Goal: Information Seeking & Learning: Learn about a topic

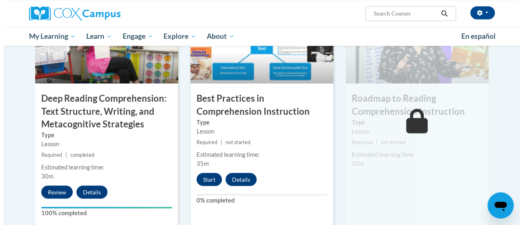
scroll to position [663, 0]
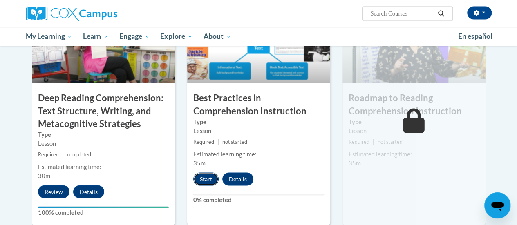
click at [209, 180] on button "Start" at bounding box center [205, 179] width 25 height 13
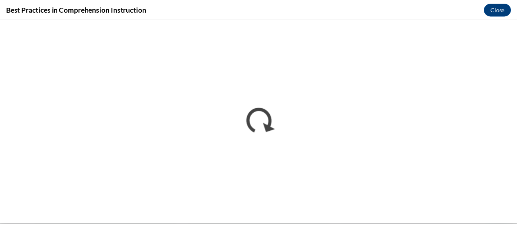
scroll to position [0, 0]
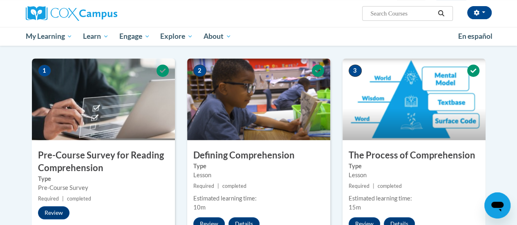
scroll to position [201, 0]
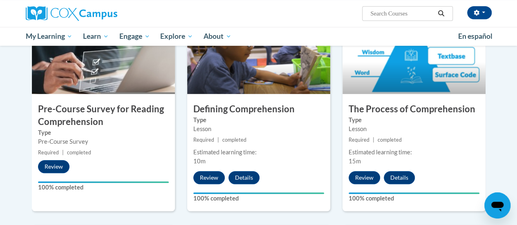
drag, startPoint x: 511, startPoint y: 91, endPoint x: 446, endPoint y: 141, distance: 81.6
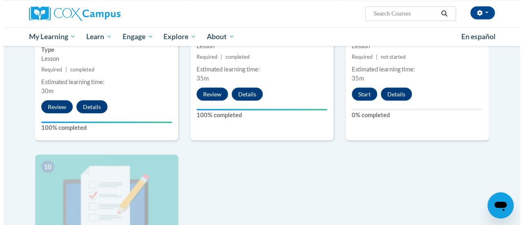
scroll to position [749, 0]
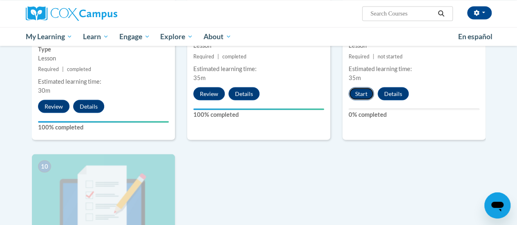
click at [361, 94] on button "Start" at bounding box center [361, 93] width 25 height 13
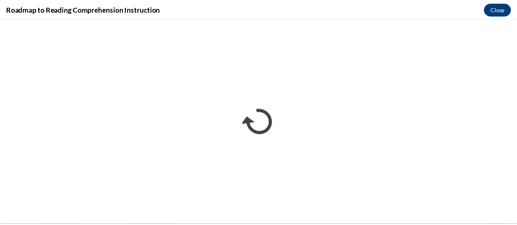
scroll to position [0, 0]
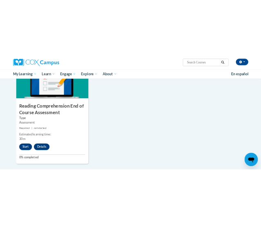
scroll to position [903, 0]
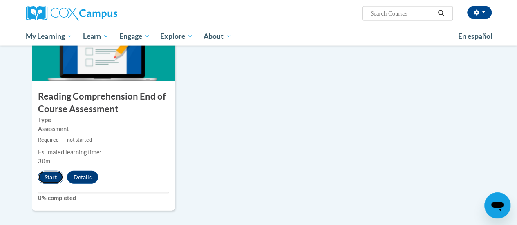
click at [49, 171] on button "Start" at bounding box center [50, 177] width 25 height 13
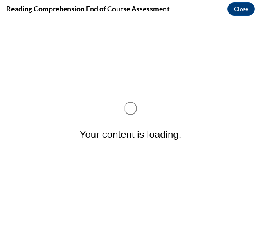
scroll to position [0, 0]
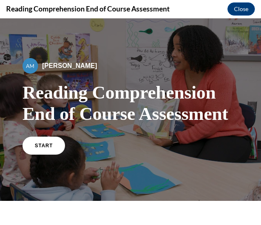
click at [59, 131] on div "By [PERSON_NAME] Reading Comprehension End of Course Assessment START" at bounding box center [130, 109] width 216 height 103
click at [23, 138] on div "START" at bounding box center [130, 149] width 216 height 25
click at [36, 150] on link "START" at bounding box center [43, 145] width 45 height 19
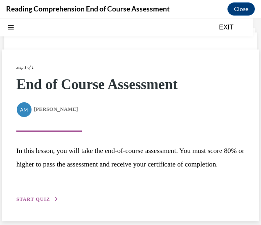
scroll to position [35, 0]
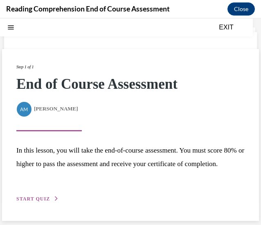
click at [27, 200] on span "START QUIZ" at bounding box center [33, 199] width 34 height 6
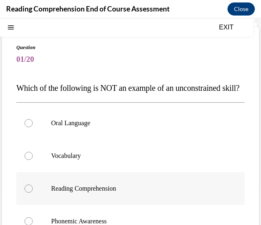
scroll to position [25, 0]
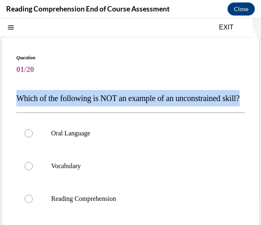
drag, startPoint x: 33, startPoint y: 122, endPoint x: 5, endPoint y: 100, distance: 35.2
click at [5, 100] on div "Question 01/20 Which of the following is NOT an example of an unconstrained ski…" at bounding box center [130, 195] width 257 height 314
copy span "Which of the following is NOT an example of an unconstrained skill?"
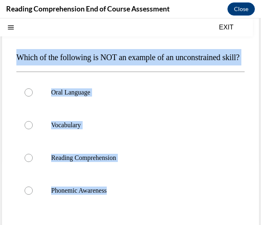
drag, startPoint x: 133, startPoint y: 207, endPoint x: 19, endPoint y: 57, distance: 188.4
click at [19, 57] on div "Question 01/20 Which of the following is NOT an example of an unconstrained ski…" at bounding box center [130, 159] width 228 height 293
copy div "Which of the following is NOT an example of an unconstrained skill? Oral Langua…"
click at [58, 195] on p "Phonemic Awareness" at bounding box center [137, 190] width 173 height 8
click at [33, 195] on input "Phonemic Awareness" at bounding box center [29, 190] width 8 height 8
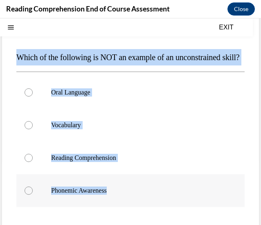
radio input "true"
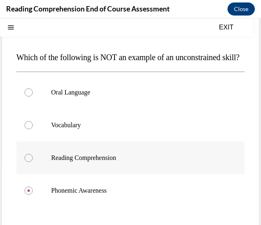
scroll to position [107, 0]
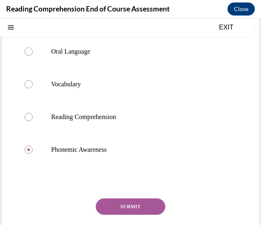
click at [119, 210] on div "Question 01/20 Which of the following is NOT an example of an unconstrained ski…" at bounding box center [130, 118] width 228 height 293
click at [118, 215] on button "SUBMIT" at bounding box center [130, 206] width 69 height 16
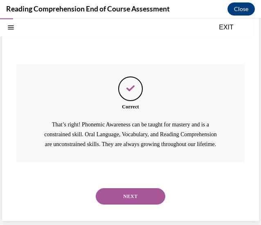
drag, startPoint x: 132, startPoint y: 194, endPoint x: 128, endPoint y: 196, distance: 4.4
click at [132, 194] on button "NEXT" at bounding box center [130, 196] width 69 height 16
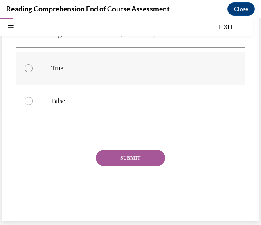
scroll to position [25, 0]
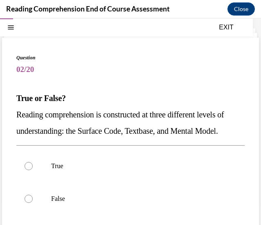
drag, startPoint x: 24, startPoint y: 94, endPoint x: 83, endPoint y: 149, distance: 81.6
click at [83, 149] on div "Question 02/20 True or False? Reading comprehension is constructed at three dif…" at bounding box center [130, 178] width 257 height 281
copy div "True or False? Reading comprehension is constructed at three different levels o…"
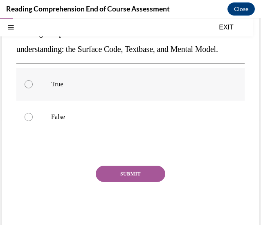
click at [63, 101] on label "True" at bounding box center [130, 84] width 228 height 33
click at [33, 88] on input "True" at bounding box center [29, 84] width 8 height 8
radio input "true"
click at [121, 182] on button "SUBMIT" at bounding box center [130, 174] width 69 height 16
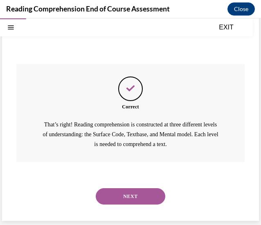
click at [148, 191] on button "NEXT" at bounding box center [130, 196] width 69 height 16
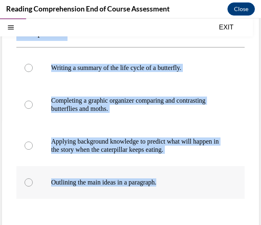
drag, startPoint x: 20, startPoint y: 98, endPoint x: 168, endPoint y: 180, distance: 170.0
click at [168, 180] on div "Question 03/20 Which of the following describes a process of comprehension, rat…" at bounding box center [130, 129] width 257 height 346
copy div "Which of the following describes a process of comprehension, rather than a prod…"
click at [95, 148] on p "Applying background knowledge to predict what will happen in the story when the…" at bounding box center [137, 145] width 173 height 16
click at [33, 148] on input "Applying background knowledge to predict what will happen in the story when the…" at bounding box center [29, 145] width 8 height 8
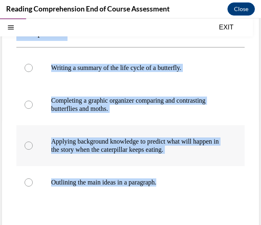
radio input "true"
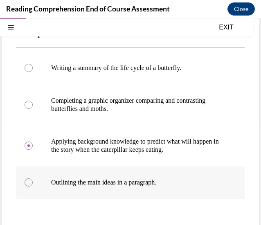
scroll to position [163, 0]
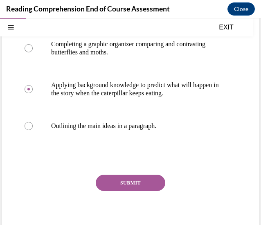
click at [123, 180] on button "SUBMIT" at bounding box center [130, 183] width 69 height 16
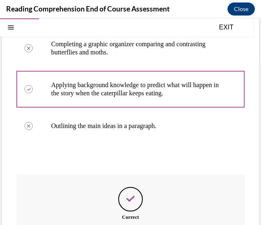
scroll to position [283, 0]
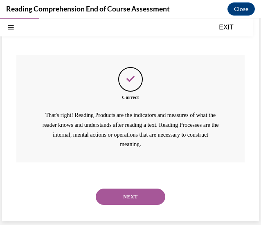
click at [145, 190] on button "NEXT" at bounding box center [130, 196] width 69 height 16
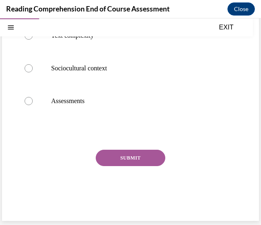
scroll to position [25, 0]
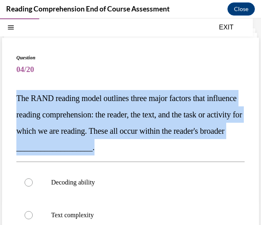
drag, startPoint x: 14, startPoint y: 94, endPoint x: 176, endPoint y: 149, distance: 170.6
click at [176, 149] on div "Question 04/20 The RAND reading model outlines three major factors that influen…" at bounding box center [130, 219] width 257 height 363
copy span "The RAND reading model outlines three major factors that influence reading comp…"
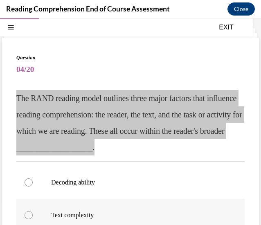
scroll to position [107, 0]
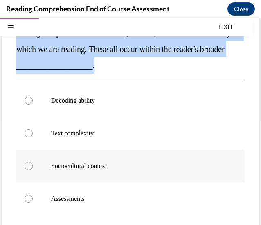
click at [99, 168] on p "Sociocultural context" at bounding box center [137, 166] width 173 height 8
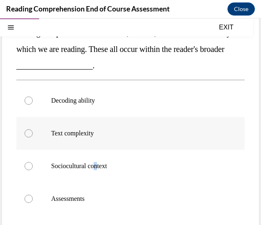
scroll to position [148, 0]
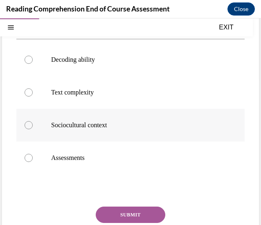
click at [82, 128] on p "Sociocultural context" at bounding box center [137, 125] width 173 height 8
click at [33, 128] on input "Sociocultural context" at bounding box center [29, 125] width 8 height 8
radio input "true"
click at [134, 216] on button "SUBMIT" at bounding box center [130, 214] width 69 height 16
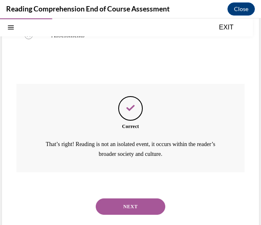
click at [121, 206] on button "NEXT" at bounding box center [130, 206] width 69 height 16
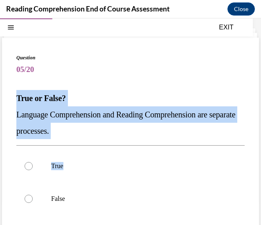
drag, startPoint x: 18, startPoint y: 95, endPoint x: 97, endPoint y: 142, distance: 92.2
click at [97, 142] on div "Question 05/20 True or False? Language Comprehension and Reading Comprehension …" at bounding box center [130, 178] width 257 height 281
click at [101, 137] on p "Language Comprehension and Reading Comprehension are separate processes." at bounding box center [130, 122] width 228 height 33
click at [96, 136] on p "Language Comprehension and Reading Comprehension are separate processes." at bounding box center [130, 122] width 228 height 33
click at [92, 126] on p "Language Comprehension and Reading Comprehension are separate processes." at bounding box center [130, 122] width 228 height 33
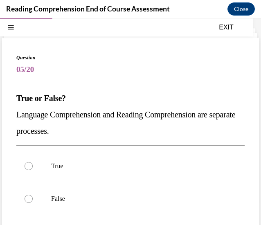
click at [83, 135] on p "Language Comprehension and Reading Comprehension are separate processes." at bounding box center [130, 122] width 228 height 33
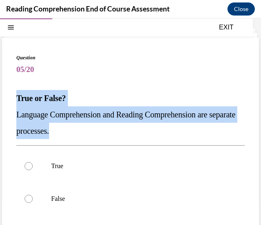
drag, startPoint x: 89, startPoint y: 134, endPoint x: 10, endPoint y: 97, distance: 87.4
click at [10, 97] on div "Question 05/20 True or False? Language Comprehension and Reading Comprehension …" at bounding box center [130, 178] width 257 height 281
copy div "True or False? Language Comprehension and Reading Comprehension are separate pr…"
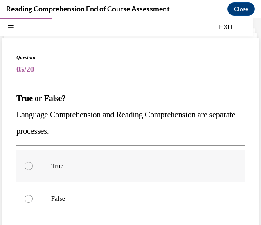
click at [70, 170] on p "True" at bounding box center [137, 166] width 173 height 8
click at [33, 170] on input "True" at bounding box center [29, 166] width 8 height 8
radio input "true"
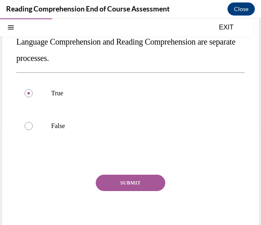
click at [117, 175] on button "SUBMIT" at bounding box center [130, 183] width 69 height 16
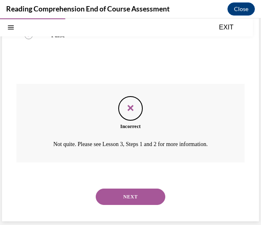
click at [163, 206] on div "NEXT" at bounding box center [130, 196] width 228 height 33
click at [144, 195] on button "NEXT" at bounding box center [130, 196] width 69 height 16
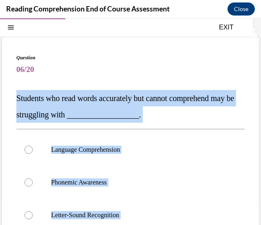
scroll to position [147, 0]
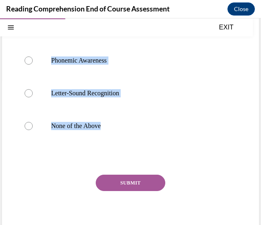
drag, startPoint x: 12, startPoint y: 94, endPoint x: 165, endPoint y: 143, distance: 160.8
click at [165, 143] on div "Question 06/20 Students who read words accurately but cannot comprehend may be …" at bounding box center [130, 81] width 257 height 330
copy div "Students who read words accurately but cannot comprehend may be struggling with…"
click at [84, 91] on p "Letter-Sound Recognition" at bounding box center [137, 93] width 173 height 8
click at [33, 91] on input "Letter-Sound Recognition" at bounding box center [29, 93] width 8 height 8
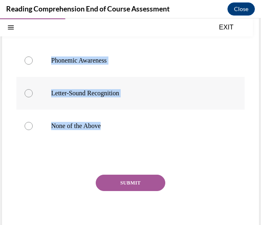
radio input "true"
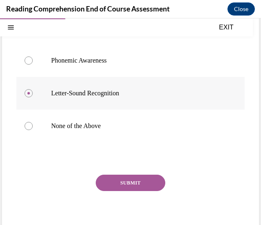
scroll to position [106, 0]
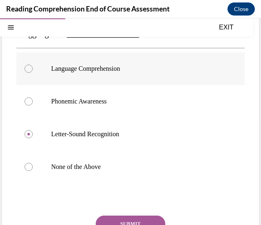
click at [74, 70] on p "Language Comprehension" at bounding box center [137, 69] width 173 height 8
click at [33, 70] on input "Language Comprehension" at bounding box center [29, 69] width 8 height 8
radio input "true"
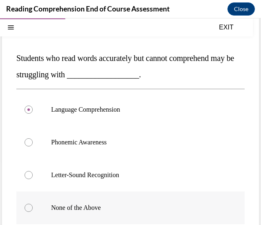
scroll to position [147, 0]
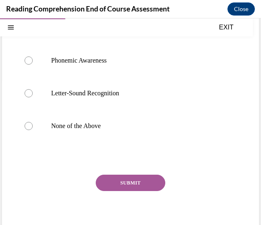
click at [122, 162] on div "Question 06/20 Students who read words accurately but cannot comprehend may be …" at bounding box center [130, 86] width 228 height 309
click at [115, 186] on button "SUBMIT" at bounding box center [130, 183] width 69 height 16
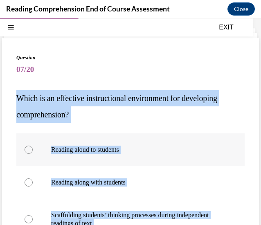
scroll to position [148, 0]
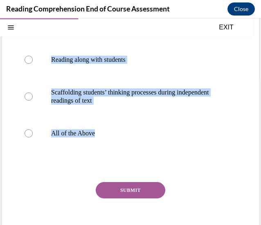
drag, startPoint x: 9, startPoint y: 97, endPoint x: 159, endPoint y: 152, distance: 159.7
click at [160, 152] on div "Question 07/20 Which is an effective instructional environment for developing c…" at bounding box center [130, 84] width 257 height 338
copy div "Which is an effective instructional environment for developing comprehension? R…"
click at [51, 130] on label "All of the Above" at bounding box center [130, 133] width 228 height 33
click at [33, 130] on input "All of the Above" at bounding box center [29, 133] width 8 height 8
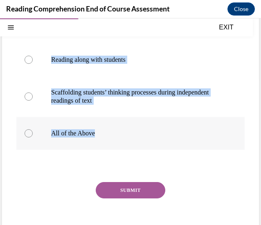
radio input "true"
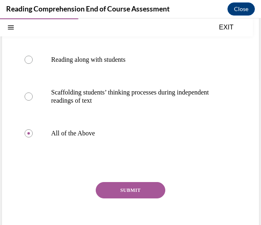
click at [130, 180] on div "Question 07/20 Which is an effective instructional environment for developing c…" at bounding box center [130, 90] width 228 height 318
click at [130, 187] on button "SUBMIT" at bounding box center [130, 190] width 69 height 16
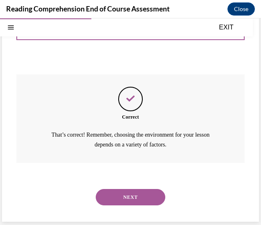
click at [148, 195] on button "NEXT" at bounding box center [130, 197] width 69 height 16
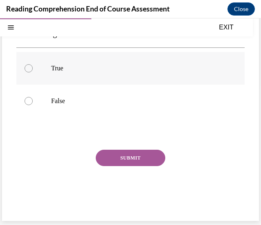
scroll to position [25, 0]
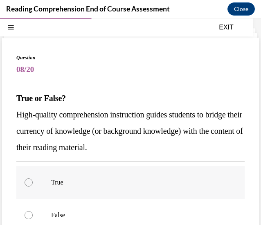
click at [148, 195] on label "True" at bounding box center [130, 182] width 228 height 33
click at [33, 186] on input "True" at bounding box center [29, 182] width 8 height 8
radio input "true"
drag, startPoint x: 16, startPoint y: 94, endPoint x: 187, endPoint y: 141, distance: 176.8
click at [188, 141] on div "True or False? High-quality comprehension instruction guides students to bridge…" at bounding box center [130, 122] width 228 height 65
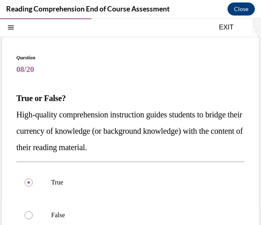
copy div "True or False? High-quality comprehension instruction guides students to bridge…"
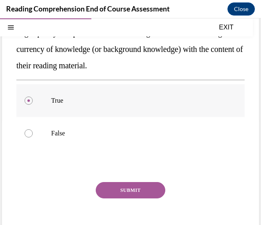
click at [92, 103] on p "True" at bounding box center [137, 100] width 173 height 8
click at [33, 103] on input "True" at bounding box center [29, 100] width 8 height 8
click at [117, 194] on button "SUBMIT" at bounding box center [130, 190] width 69 height 16
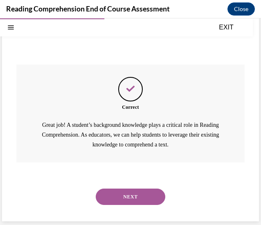
click at [104, 195] on button "NEXT" at bounding box center [130, 196] width 69 height 16
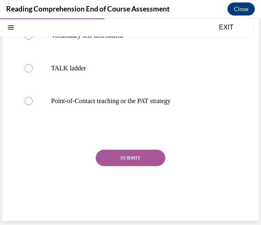
scroll to position [25, 0]
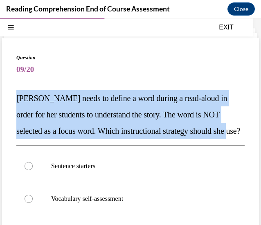
drag, startPoint x: 13, startPoint y: 97, endPoint x: 70, endPoint y: 148, distance: 76.7
click at [70, 148] on div "Question 09/20 [PERSON_NAME] needs to define a word during a read-aloud in orde…" at bounding box center [130, 211] width 257 height 346
copy span "[PERSON_NAME] needs to define a word during a read-aloud in order for her stude…"
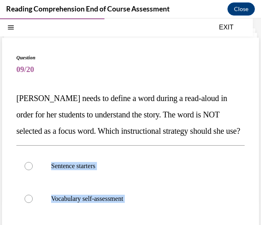
scroll to position [107, 0]
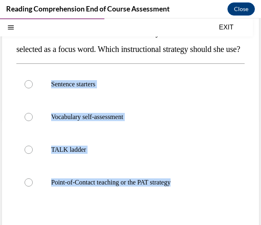
drag, startPoint x: 29, startPoint y: 179, endPoint x: 220, endPoint y: 216, distance: 194.6
click at [220, 203] on div "Sentence starters Vocabulary self-assessment TALK ladder Point-of-Contact teach…" at bounding box center [130, 132] width 228 height 139
click at [95, 199] on label "Point-of-Contact teaching or the PAT strategy" at bounding box center [130, 182] width 228 height 33
click at [33, 186] on input "Point-of-Contact teaching or the PAT strategy" at bounding box center [29, 182] width 8 height 8
radio input "true"
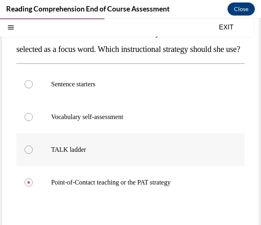
scroll to position [148, 0]
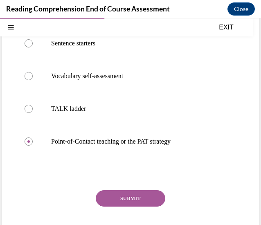
click at [124, 206] on button "SUBMIT" at bounding box center [130, 198] width 69 height 16
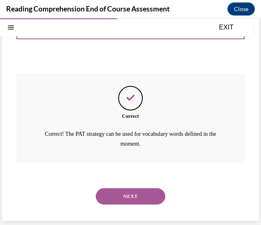
click at [138, 204] on button "NEXT" at bounding box center [130, 196] width 69 height 16
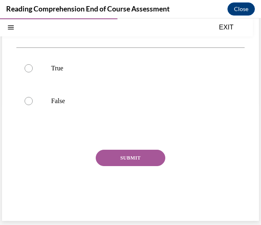
scroll to position [25, 0]
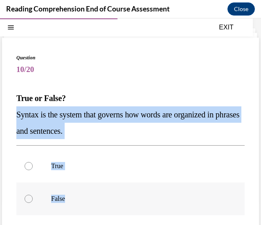
drag, startPoint x: 16, startPoint y: 110, endPoint x: 106, endPoint y: 203, distance: 130.1
click at [108, 202] on div "Question 10/20 True or False? Syntax is the system that governs how words are o…" at bounding box center [130, 178] width 257 height 281
click at [59, 170] on label "True" at bounding box center [130, 166] width 228 height 33
click at [33, 170] on input "True" at bounding box center [29, 166] width 8 height 8
radio input "true"
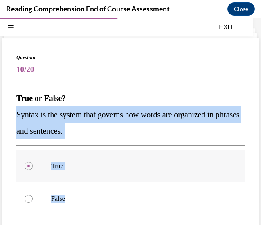
scroll to position [98, 0]
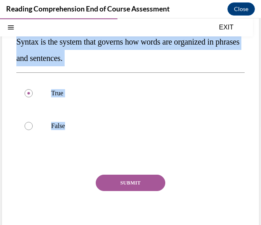
click at [119, 191] on div "SUBMIT NEXT" at bounding box center [130, 208] width 228 height 67
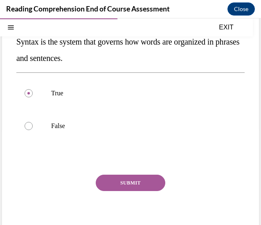
click at [122, 186] on button "SUBMIT" at bounding box center [130, 183] width 69 height 16
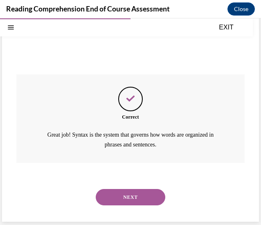
click at [147, 194] on button "NEXT" at bounding box center [130, 197] width 69 height 16
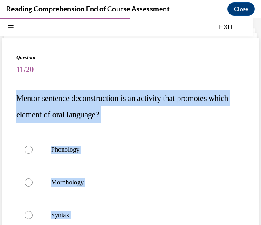
scroll to position [107, 0]
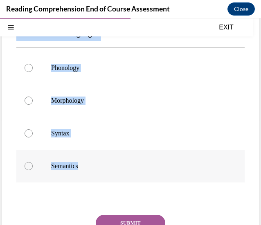
drag, startPoint x: 16, startPoint y: 97, endPoint x: 184, endPoint y: 174, distance: 184.4
click at [186, 174] on div "Question 11/20 Mentor sentence deconstruction is an activity that promotes whic…" at bounding box center [130, 121] width 257 height 330
click at [92, 128] on label "Syntax" at bounding box center [130, 133] width 228 height 33
click at [33, 129] on input "Syntax" at bounding box center [29, 133] width 8 height 8
radio input "true"
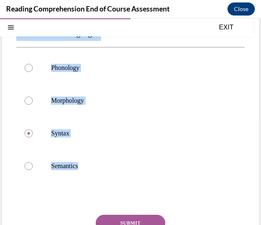
drag, startPoint x: 138, startPoint y: 219, endPoint x: 134, endPoint y: 215, distance: 4.9
click at [137, 217] on button "SUBMIT" at bounding box center [130, 223] width 69 height 16
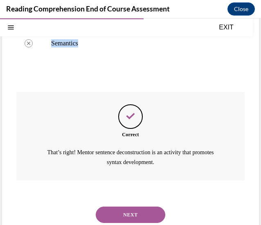
click at [122, 211] on button "NEXT" at bounding box center [130, 214] width 69 height 16
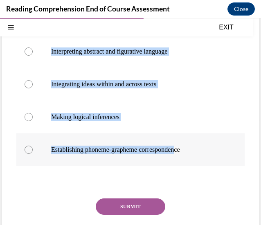
drag, startPoint x: 11, startPoint y: 88, endPoint x: 181, endPoint y: 154, distance: 182.6
click at [184, 155] on div "Question 12/20 Which of the following is NOT an example of verbal reasoning? In…" at bounding box center [130, 113] width 257 height 314
click at [92, 140] on label "Establishing phoneme-grapheme correspondence" at bounding box center [130, 149] width 228 height 33
click at [33, 146] on input "Establishing phoneme-grapheme correspondence" at bounding box center [29, 150] width 8 height 8
radio input "true"
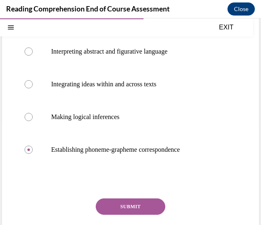
click at [135, 203] on button "SUBMIT" at bounding box center [130, 206] width 69 height 16
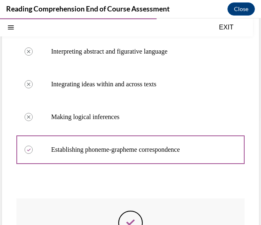
scroll to position [188, 0]
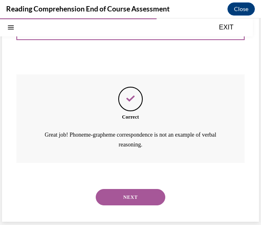
click at [133, 194] on button "NEXT" at bounding box center [130, 197] width 69 height 16
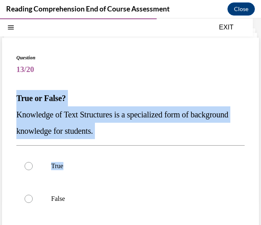
drag, startPoint x: 53, startPoint y: 107, endPoint x: 152, endPoint y: 140, distance: 104.8
click at [152, 140] on div "Question 13/20 True or False? Knowledge of Text Structures is a specialized for…" at bounding box center [130, 178] width 257 height 281
click at [87, 157] on label "True" at bounding box center [130, 166] width 228 height 33
click at [33, 162] on input "True" at bounding box center [29, 166] width 8 height 8
radio input "true"
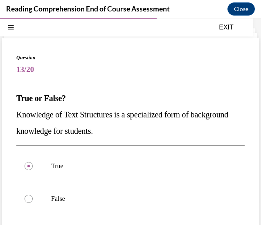
scroll to position [98, 0]
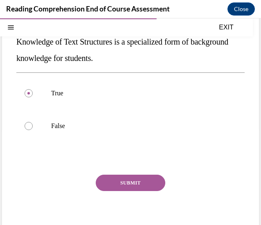
click at [157, 184] on button "SUBMIT" at bounding box center [130, 183] width 69 height 16
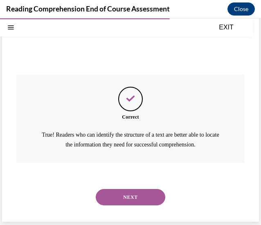
click at [132, 193] on button "NEXT" at bounding box center [130, 197] width 69 height 16
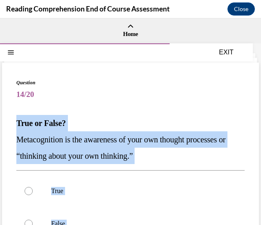
scroll to position [82, 0]
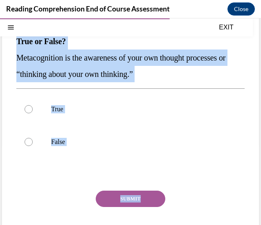
drag, startPoint x: 13, startPoint y: 130, endPoint x: 170, endPoint y: 183, distance: 165.6
click at [170, 183] on div "Question 14/20 True or False? Metacognition is the awareness of your own though…" at bounding box center [130, 121] width 257 height 281
click at [29, 108] on div at bounding box center [29, 109] width 8 height 8
click at [29, 108] on input "True" at bounding box center [29, 109] width 8 height 8
radio input "true"
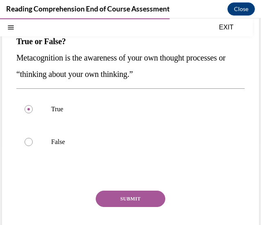
click at [112, 196] on button "SUBMIT" at bounding box center [130, 198] width 69 height 16
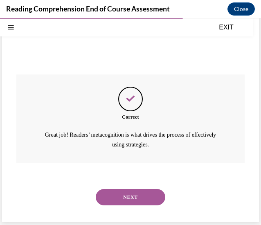
click at [121, 191] on button "NEXT" at bounding box center [130, 197] width 69 height 16
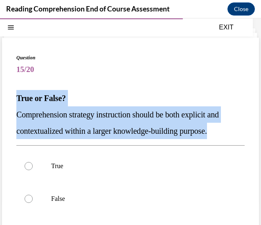
drag, startPoint x: 13, startPoint y: 100, endPoint x: 233, endPoint y: 136, distance: 222.4
click at [233, 136] on div "Question 15/20 True or False? Comprehension strategy instruction should be both…" at bounding box center [130, 178] width 257 height 281
click at [99, 166] on p "True" at bounding box center [137, 166] width 173 height 8
click at [33, 166] on input "True" at bounding box center [29, 166] width 8 height 8
radio input "true"
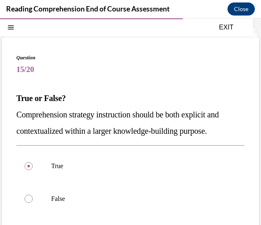
scroll to position [98, 0]
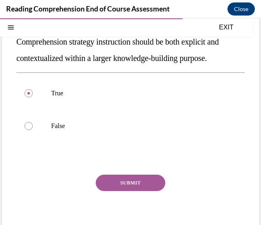
click at [154, 182] on button "SUBMIT" at bounding box center [130, 183] width 69 height 16
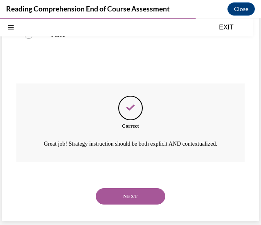
click at [125, 181] on div "NEXT" at bounding box center [130, 196] width 228 height 33
click at [118, 200] on button "NEXT" at bounding box center [130, 196] width 69 height 16
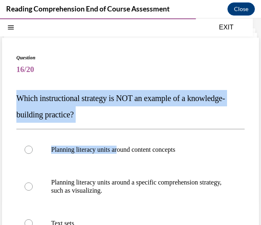
drag, startPoint x: 20, startPoint y: 101, endPoint x: 121, endPoint y: 123, distance: 103.4
click at [121, 123] on div "Question 16/20 Which instructional strategy is NOT an example of a knowledge-bu…" at bounding box center [130, 207] width 257 height 338
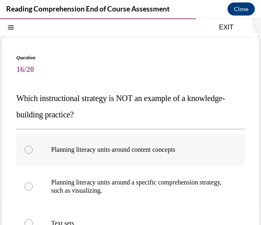
click at [164, 138] on label "Planning literacy units around content concepts" at bounding box center [130, 149] width 228 height 33
click at [33, 146] on input "Planning literacy units around content concepts" at bounding box center [29, 150] width 8 height 8
radio input "true"
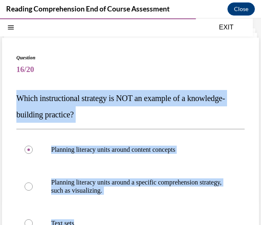
scroll to position [148, 0]
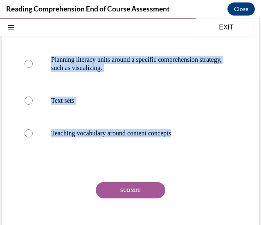
drag, startPoint x: 17, startPoint y: 98, endPoint x: 179, endPoint y: 159, distance: 173.5
click at [180, 159] on div "Question 16/20 Which instructional strategy is NOT an example of a knowledge-bu…" at bounding box center [130, 90] width 228 height 318
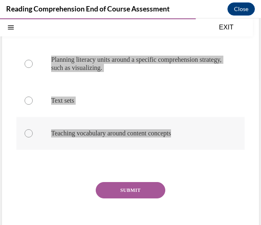
scroll to position [107, 0]
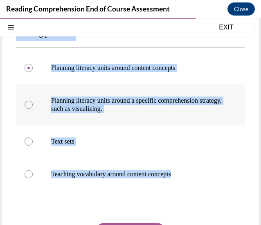
click at [103, 118] on label "Planning literacy units around a specific comprehension strategy, such as visua…" at bounding box center [130, 104] width 228 height 41
click at [33, 109] on input "Planning literacy units around a specific comprehension strategy, such as visua…" at bounding box center [29, 105] width 8 height 8
radio input "true"
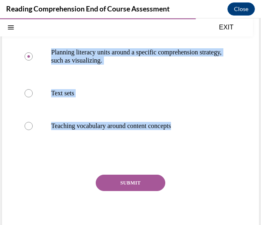
click at [137, 181] on button "SUBMIT" at bounding box center [130, 183] width 69 height 16
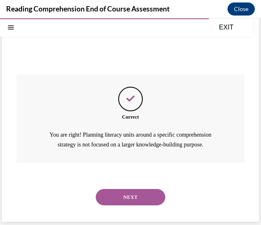
click at [149, 190] on button "NEXT" at bounding box center [130, 197] width 69 height 16
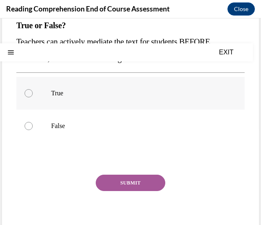
scroll to position [0, 0]
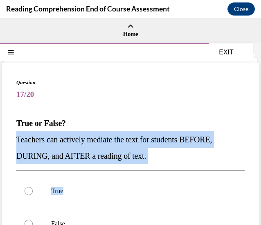
drag, startPoint x: 10, startPoint y: 131, endPoint x: 187, endPoint y: 170, distance: 181.1
click at [187, 170] on div "Question 17/20 True or False? Teachers can actively mediate the text for studen…" at bounding box center [130, 203] width 257 height 281
click at [182, 161] on p "Teachers can actively mediate the text for students BEFORE, DURING, and AFTER a…" at bounding box center [130, 147] width 228 height 33
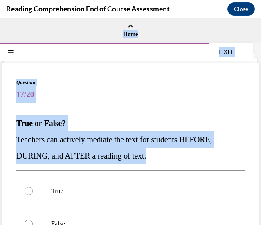
drag, startPoint x: 181, startPoint y: 157, endPoint x: -1, endPoint y: 108, distance: 188.1
click at [0, 108] on html "SKIP TO STEP Audio transcript EXIT Reading Comprehension End of Course Assessme…" at bounding box center [130, 121] width 261 height 206
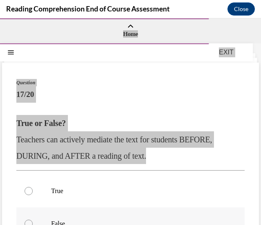
scroll to position [82, 0]
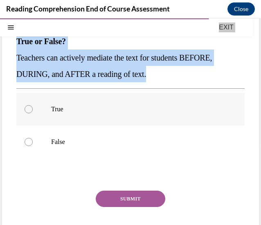
click at [83, 108] on p "True" at bounding box center [137, 109] width 173 height 8
click at [33, 108] on input "True" at bounding box center [29, 109] width 8 height 8
radio input "true"
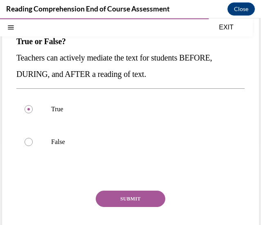
click at [128, 191] on button "SUBMIT" at bounding box center [130, 198] width 69 height 16
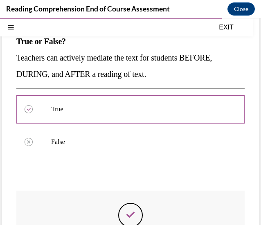
scroll to position [198, 0]
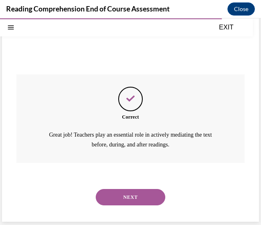
click at [152, 200] on button "NEXT" at bounding box center [130, 197] width 69 height 16
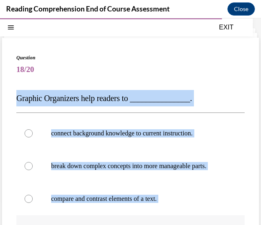
scroll to position [66, 0]
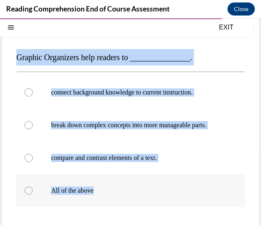
drag, startPoint x: 1, startPoint y: 100, endPoint x: 226, endPoint y: 195, distance: 244.5
click at [226, 195] on div "Question 18/20 Graphic Organizers help readers to _______________. connect back…" at bounding box center [130, 146] width 261 height 336
click at [84, 195] on p "All of the above" at bounding box center [137, 190] width 173 height 8
click at [33, 195] on input "All of the above" at bounding box center [29, 190] width 8 height 8
radio input "true"
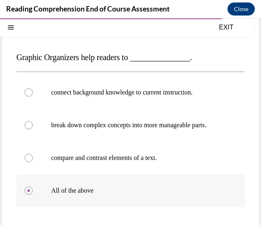
click at [38, 201] on label "All of the above" at bounding box center [130, 190] width 228 height 33
click at [33, 195] on input "All of the above" at bounding box center [29, 190] width 8 height 8
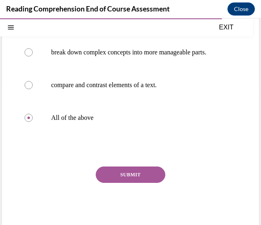
click at [141, 183] on button "SUBMIT" at bounding box center [130, 174] width 69 height 16
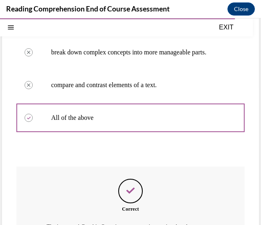
scroll to position [0, 0]
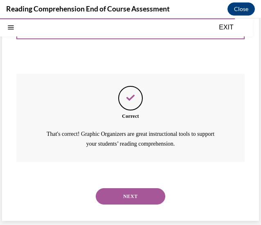
click at [128, 197] on button "NEXT" at bounding box center [130, 196] width 69 height 16
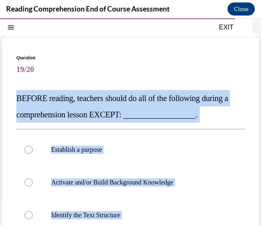
scroll to position [107, 0]
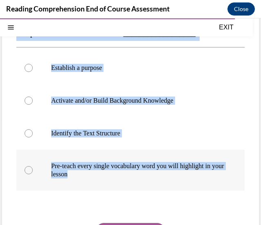
drag, startPoint x: 13, startPoint y: 95, endPoint x: 154, endPoint y: 177, distance: 163.6
click at [154, 177] on div "Question 19/20 BEFORE reading, teachers should do all of the following during a…" at bounding box center [130, 125] width 257 height 338
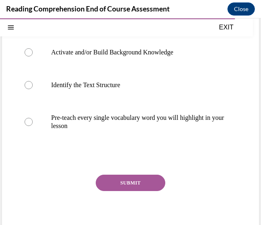
click at [151, 174] on div "Question 19/20 BEFORE reading, teachers should do all of the following during a…" at bounding box center [130, 83] width 228 height 318
click at [138, 184] on button "SUBMIT" at bounding box center [130, 183] width 69 height 16
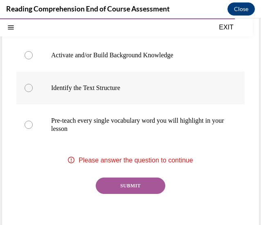
scroll to position [111, 0]
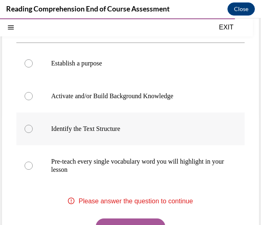
click at [78, 137] on label "Identify the Text Structure" at bounding box center [130, 128] width 228 height 33
click at [33, 133] on input "Identify the Text Structure" at bounding box center [29, 129] width 8 height 8
radio input "true"
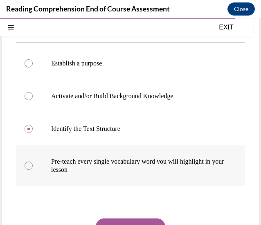
click at [65, 165] on p "Pre-teach every single vocabulary word you will highlight in your lesson" at bounding box center [137, 165] width 173 height 16
click at [33, 165] on input "Pre-teach every single vocabulary word you will highlight in your lesson" at bounding box center [29, 165] width 8 height 8
radio input "true"
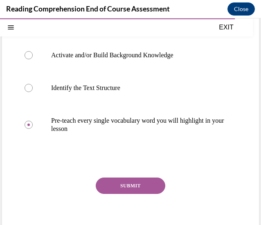
click at [114, 181] on button "SUBMIT" at bounding box center [130, 185] width 69 height 16
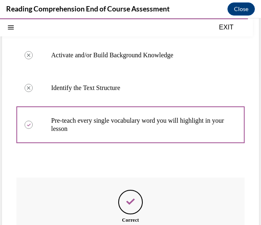
scroll to position [255, 0]
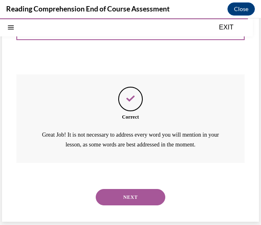
click at [204, 211] on div "NEXT" at bounding box center [130, 197] width 228 height 33
drag, startPoint x: 204, startPoint y: 211, endPoint x: 183, endPoint y: 213, distance: 20.5
click at [193, 213] on div "NEXT" at bounding box center [130, 197] width 228 height 33
click at [113, 196] on button "NEXT" at bounding box center [130, 197] width 69 height 16
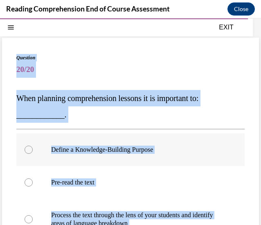
scroll to position [0, 0]
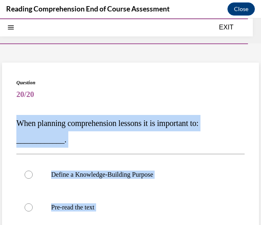
scroll to position [155, 0]
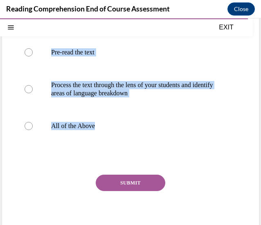
drag, startPoint x: 18, startPoint y: 117, endPoint x: 173, endPoint y: 157, distance: 160.4
click at [173, 157] on div "Question 20/20 When planning comprehension lessons it is important to: ________…" at bounding box center [130, 83] width 228 height 318
click at [53, 104] on label "Process the text through the lens of your students and identify areas of langua…" at bounding box center [130, 89] width 228 height 41
click at [33, 93] on input "Process the text through the lens of your students and identify areas of langua…" at bounding box center [29, 89] width 8 height 8
radio input "true"
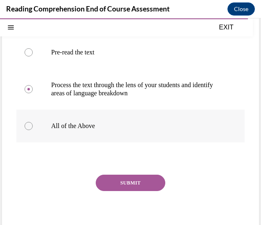
click at [33, 127] on label "All of the Above" at bounding box center [130, 126] width 228 height 33
click at [33, 127] on input "All of the Above" at bounding box center [29, 126] width 8 height 8
radio input "true"
click at [135, 181] on button "SUBMIT" at bounding box center [130, 183] width 69 height 16
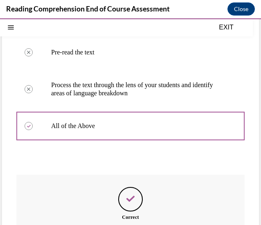
scroll to position [255, 0]
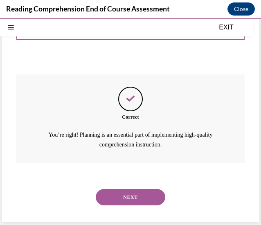
click at [135, 191] on button "NEXT" at bounding box center [130, 197] width 69 height 16
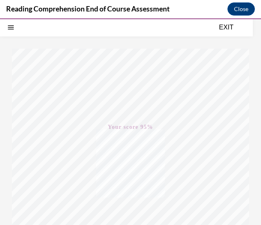
scroll to position [180, 0]
